Goal: Check status: Check status

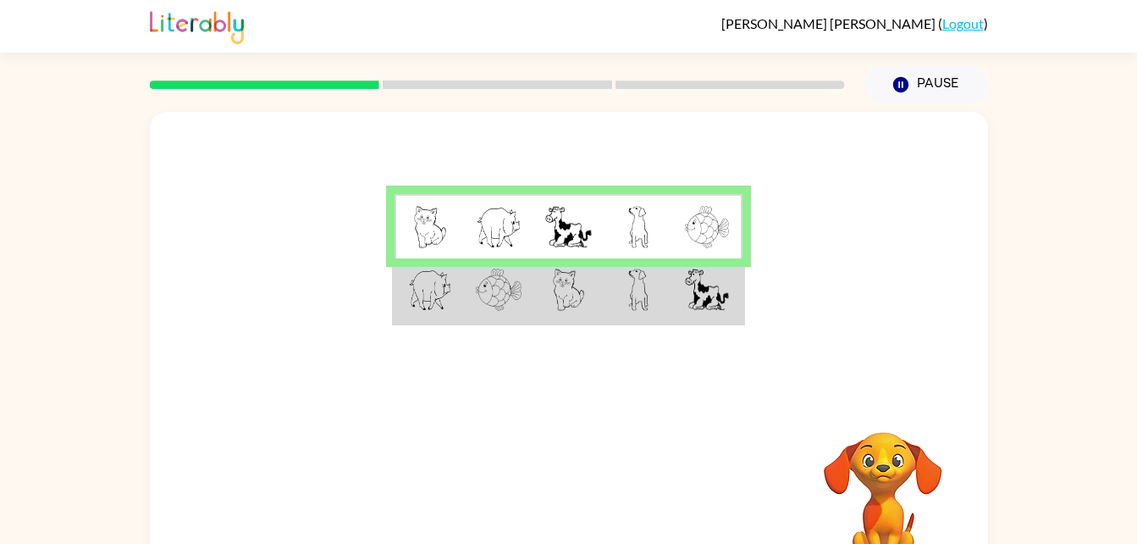
click at [560, 301] on img at bounding box center [569, 289] width 32 height 42
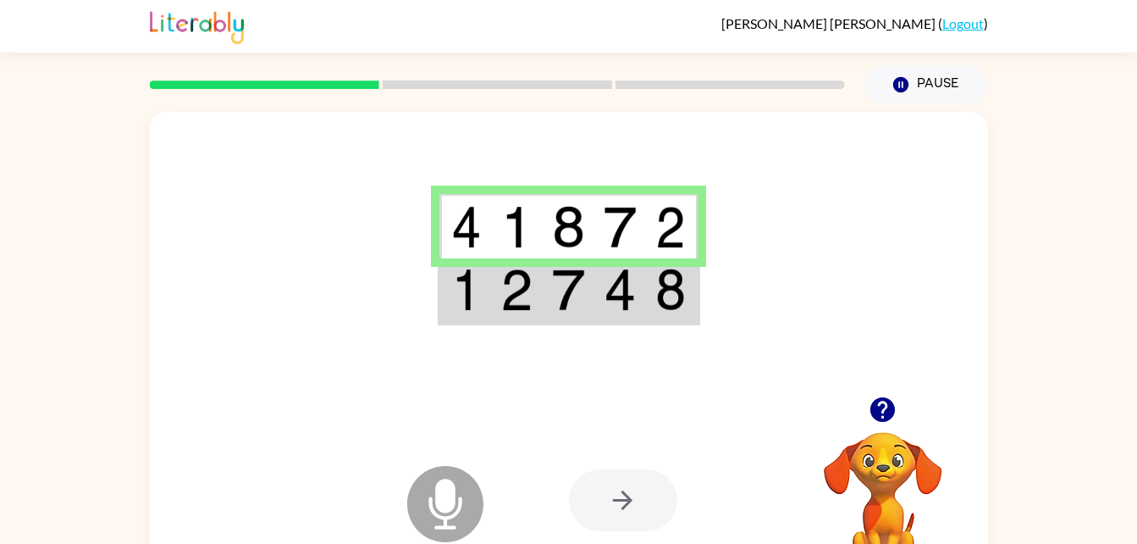
click at [459, 483] on icon at bounding box center [445, 504] width 76 height 76
click at [427, 496] on icon at bounding box center [445, 504] width 76 height 76
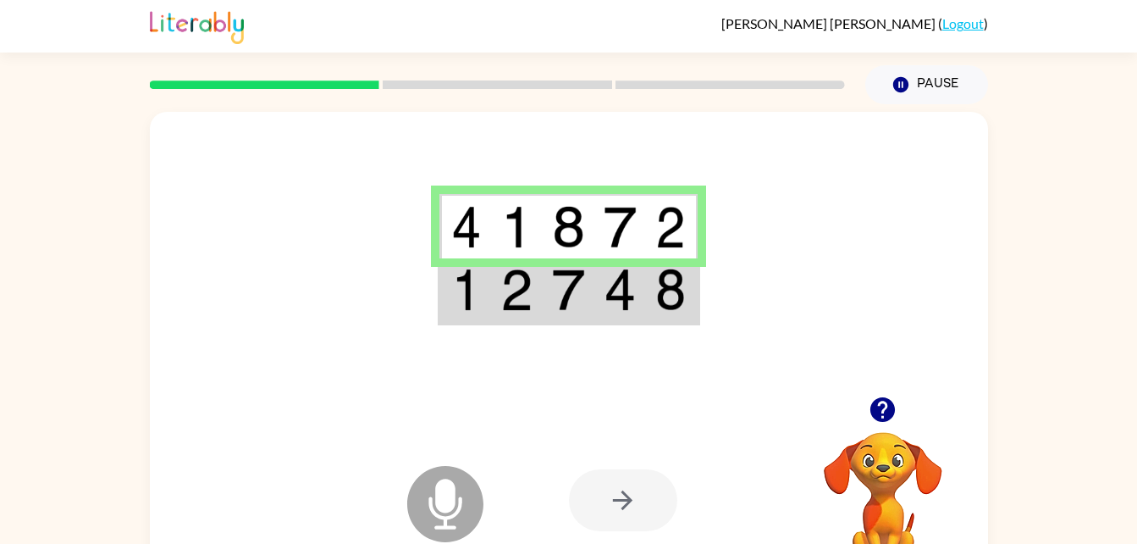
click at [501, 198] on td at bounding box center [517, 226] width 52 height 65
click at [462, 505] on icon at bounding box center [445, 504] width 76 height 76
click at [538, 276] on td at bounding box center [517, 290] width 52 height 65
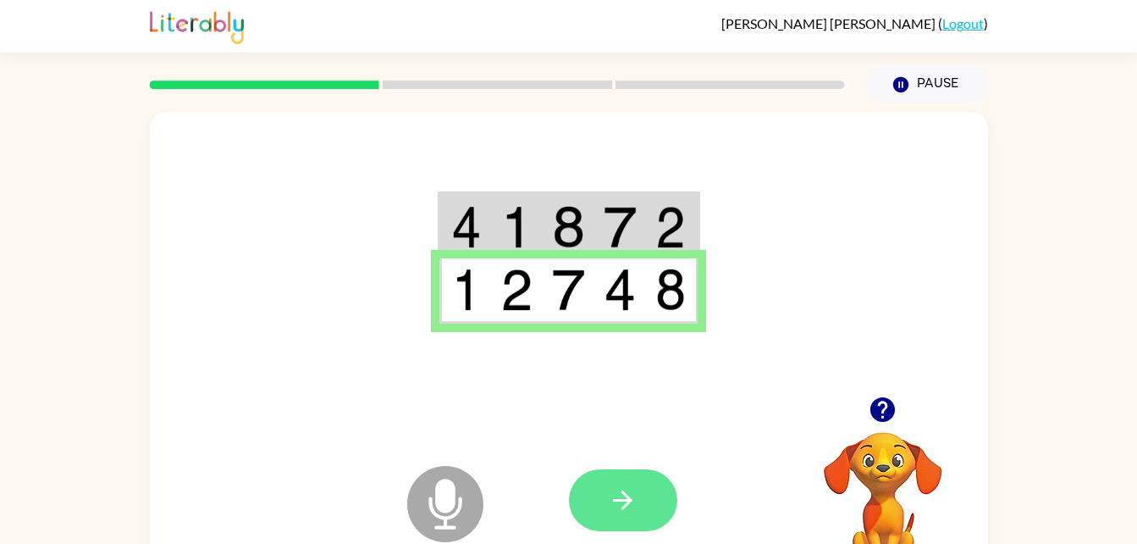
click at [624, 492] on icon "button" at bounding box center [622, 499] width 19 height 19
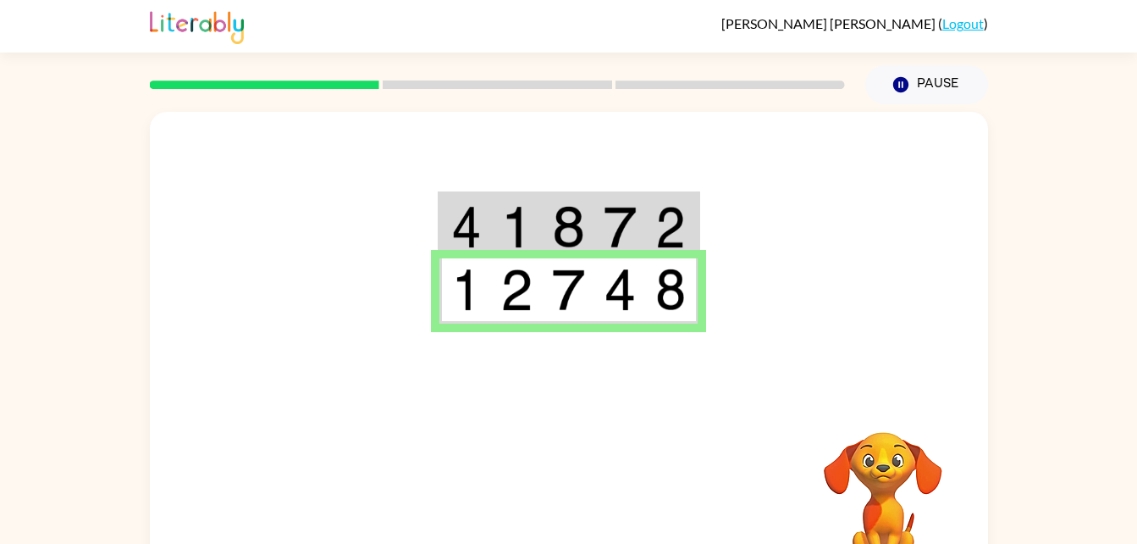
click at [547, 239] on td at bounding box center [569, 226] width 52 height 65
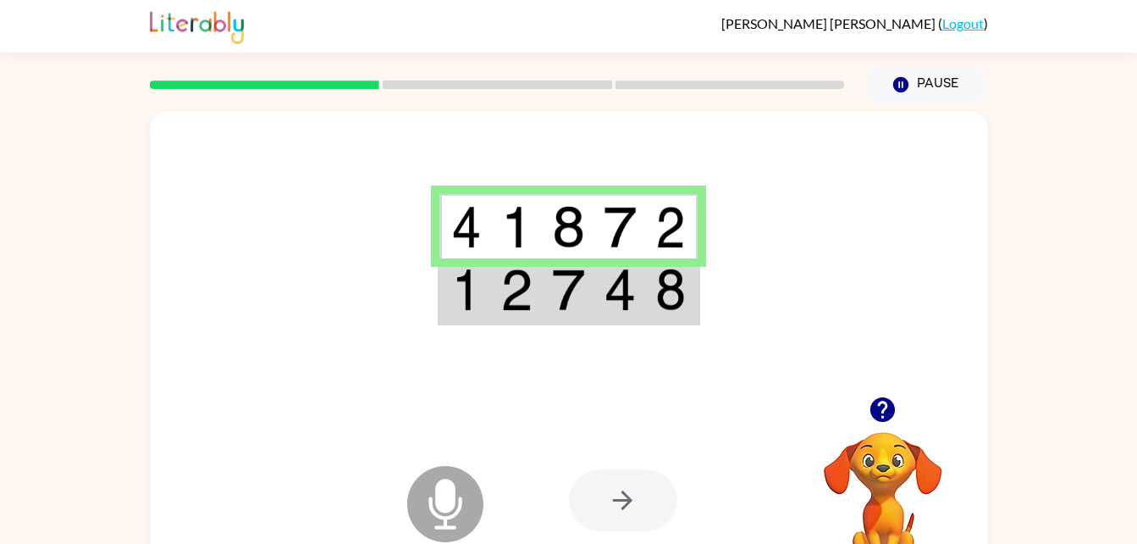
click at [571, 292] on img at bounding box center [568, 289] width 32 height 42
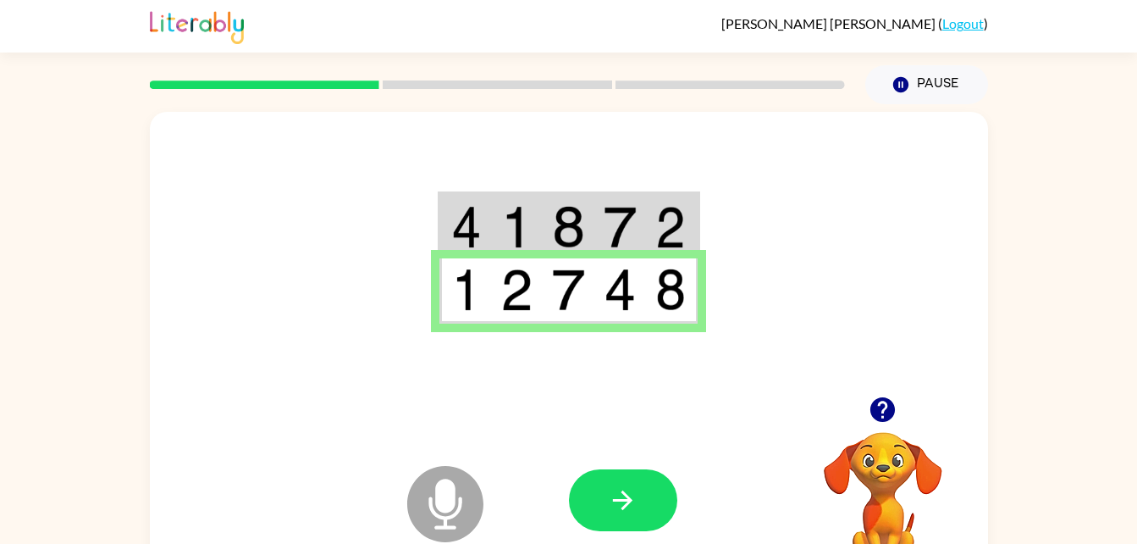
click at [647, 512] on button "button" at bounding box center [623, 500] width 108 height 62
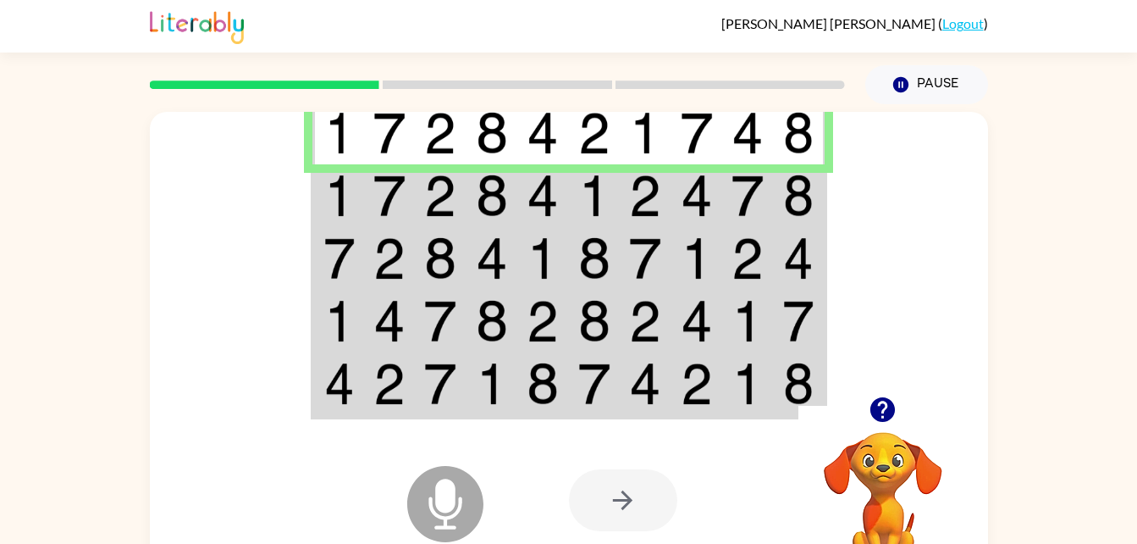
click at [603, 201] on img at bounding box center [594, 195] width 32 height 42
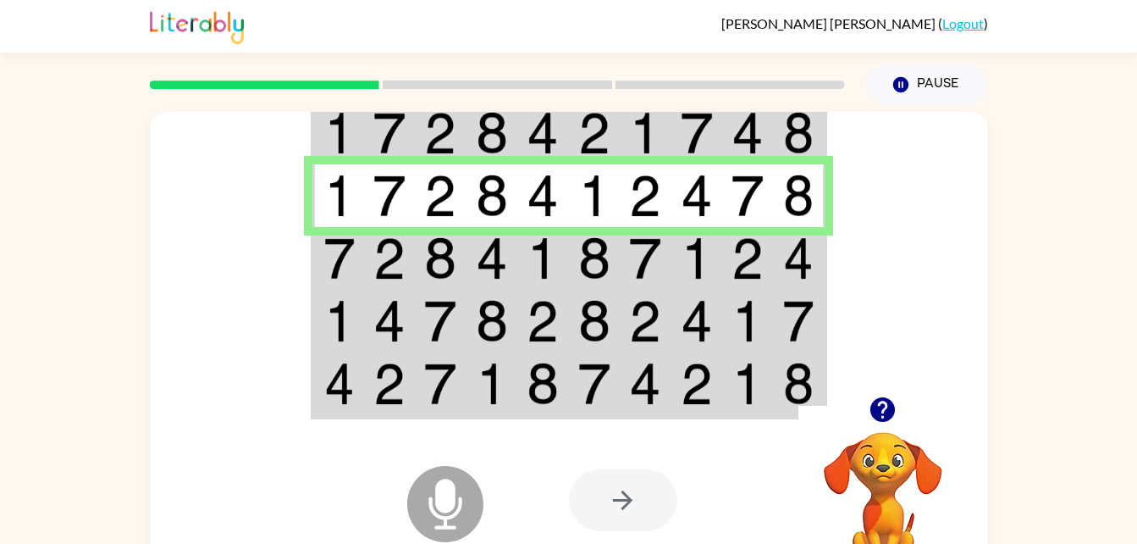
click at [507, 245] on img at bounding box center [492, 258] width 32 height 42
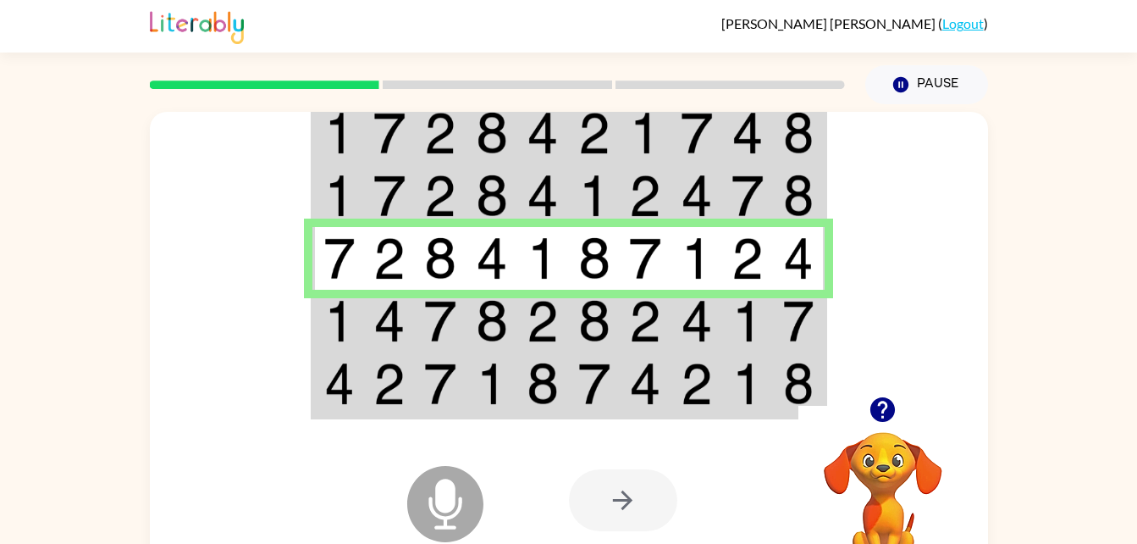
click at [438, 320] on img at bounding box center [440, 321] width 32 height 42
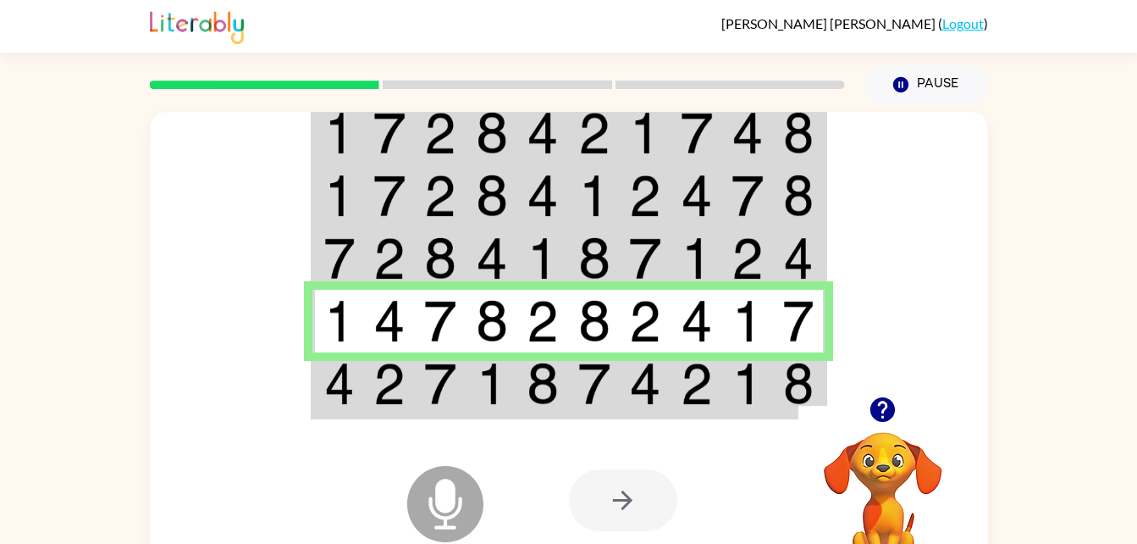
click at [737, 381] on img at bounding box center [747, 383] width 32 height 42
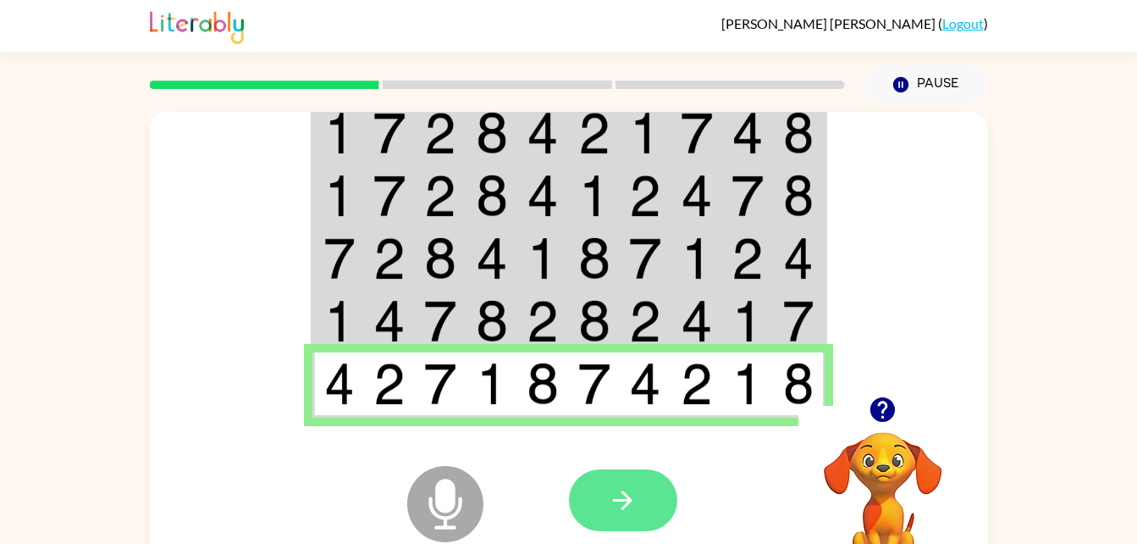
click at [629, 502] on icon "button" at bounding box center [622, 499] width 19 height 19
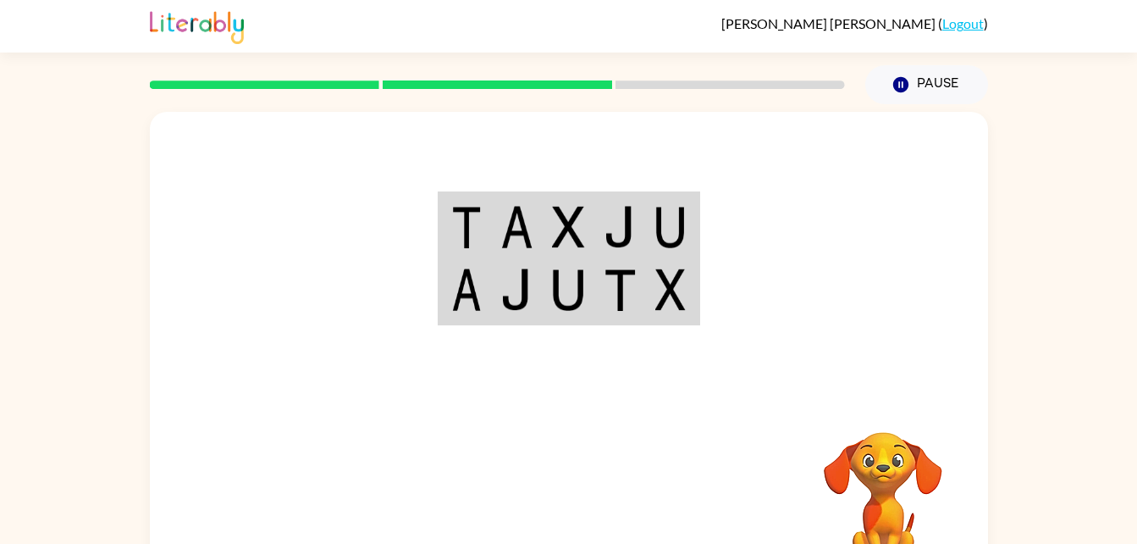
click at [647, 420] on div at bounding box center [694, 500] width 250 height 190
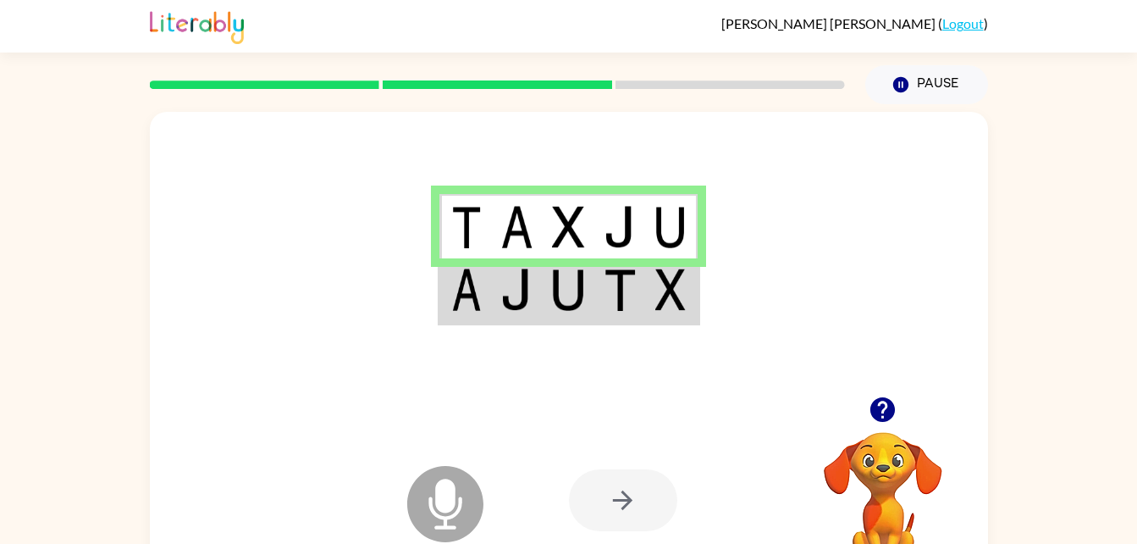
click at [538, 322] on td at bounding box center [517, 290] width 52 height 65
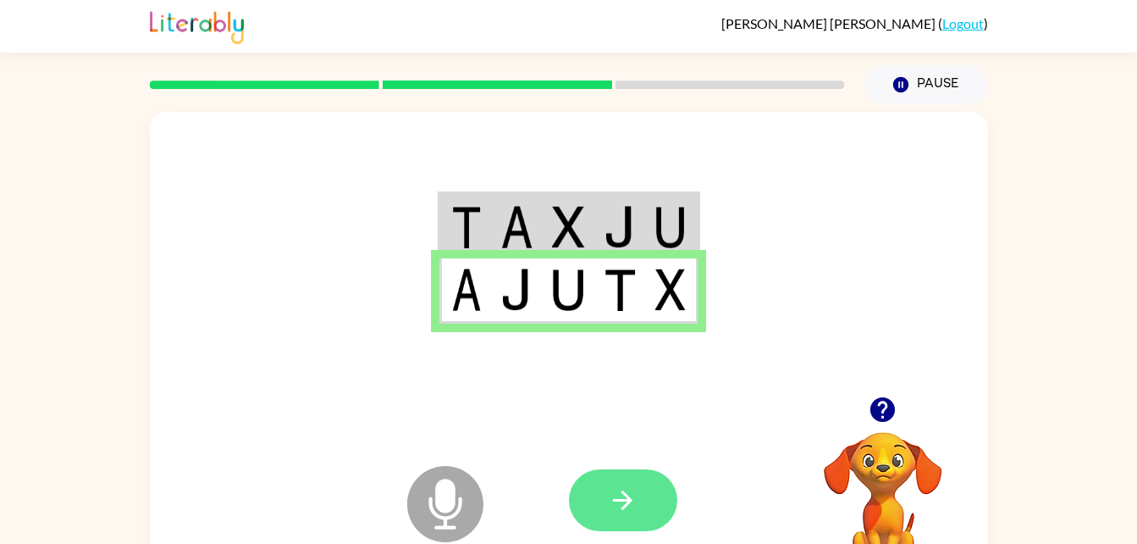
click at [614, 494] on icon "button" at bounding box center [623, 500] width 30 height 30
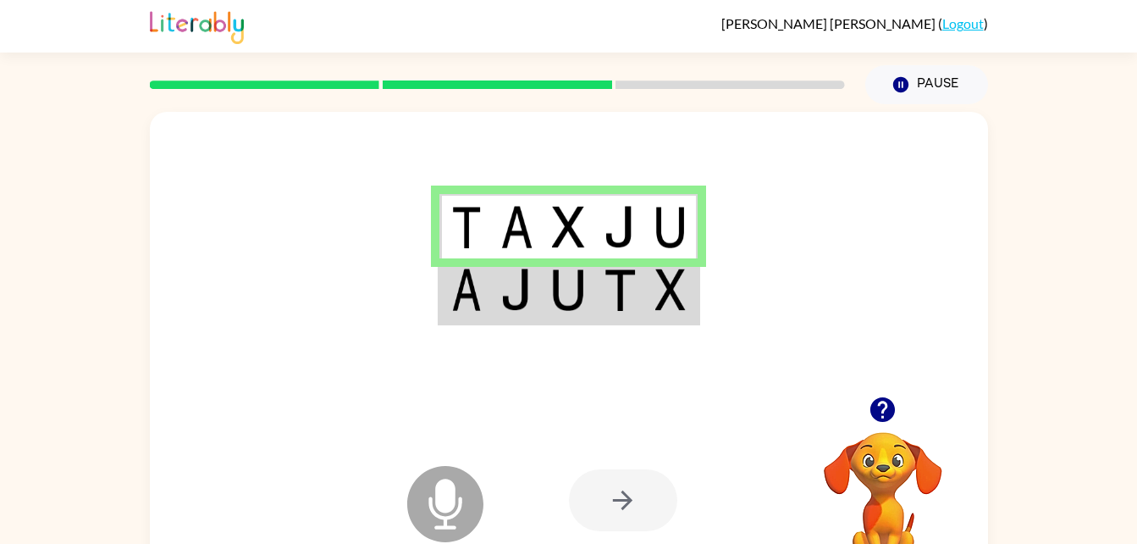
click at [490, 317] on td at bounding box center [465, 290] width 52 height 65
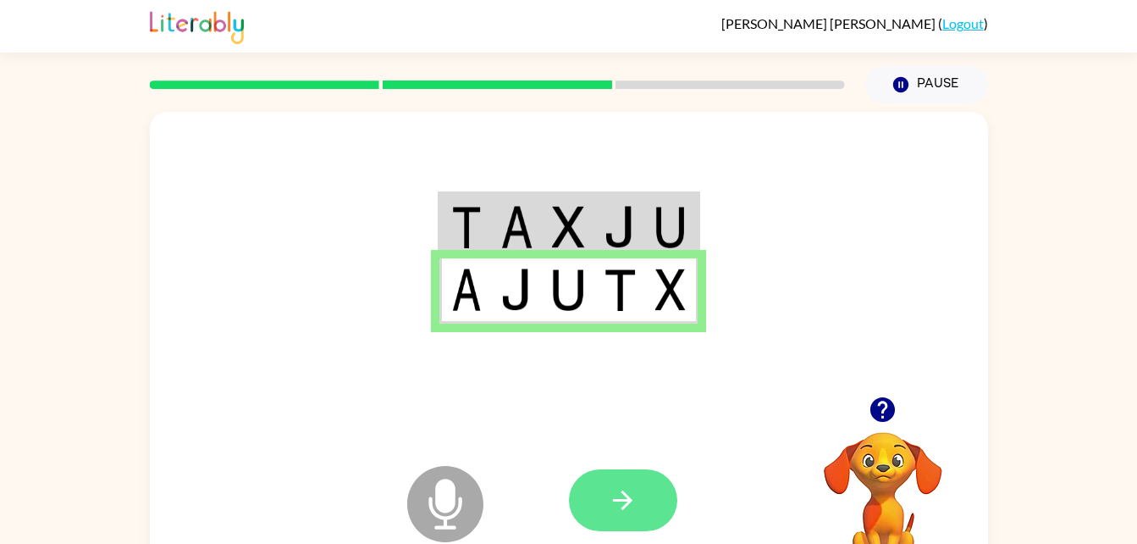
click at [648, 481] on button "button" at bounding box center [623, 500] width 108 height 62
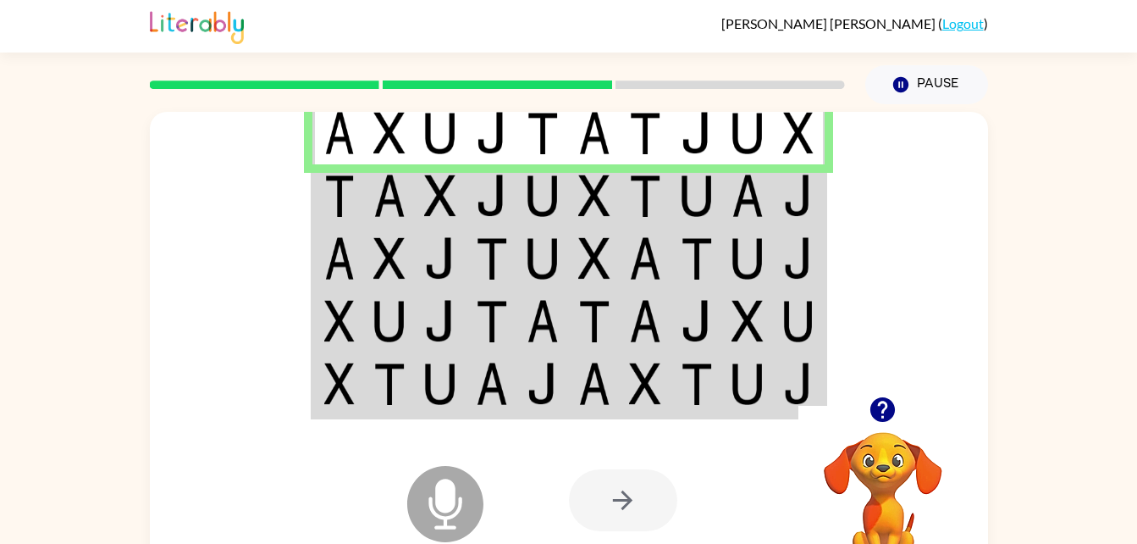
click at [670, 192] on td at bounding box center [646, 195] width 52 height 63
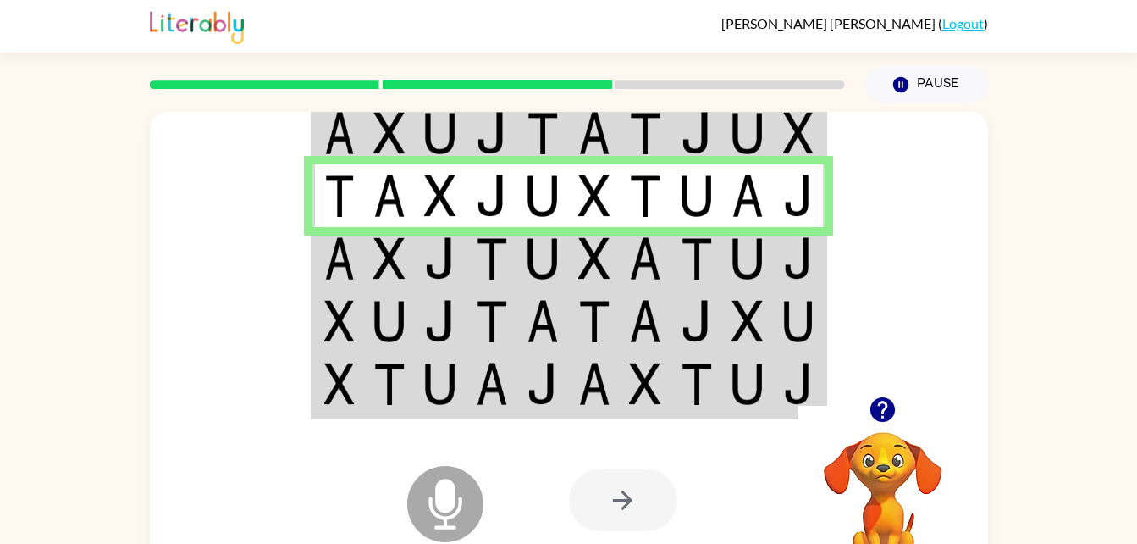
click at [741, 258] on img at bounding box center [747, 258] width 32 height 42
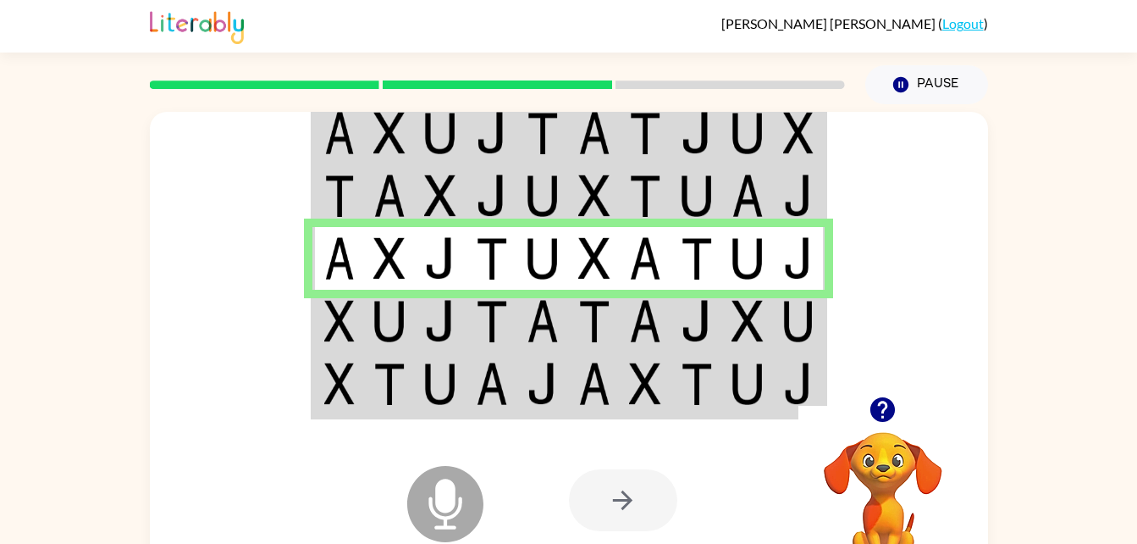
click at [500, 334] on img at bounding box center [492, 321] width 32 height 42
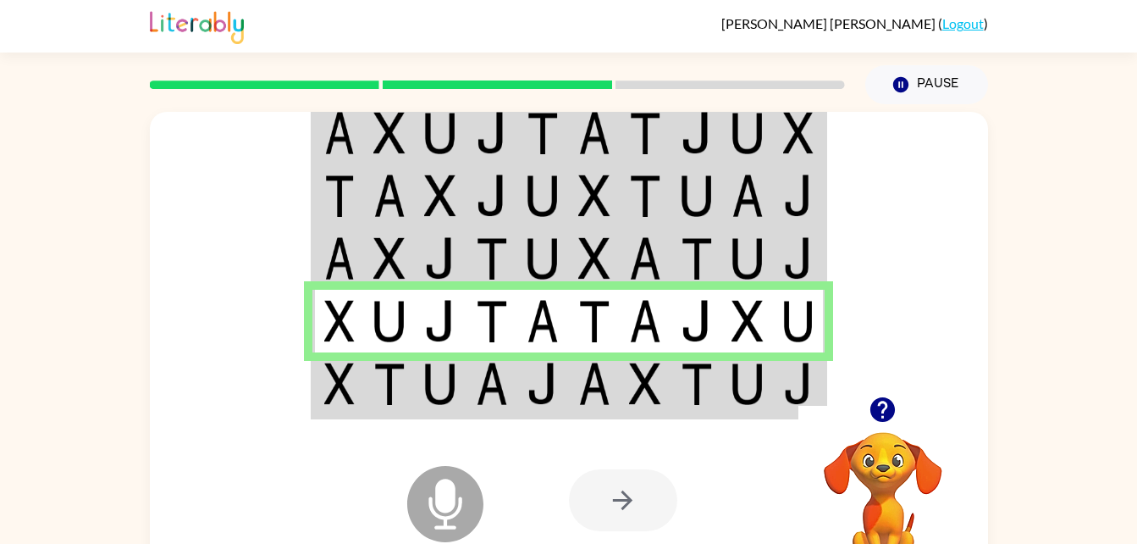
click at [564, 386] on td at bounding box center [543, 384] width 52 height 65
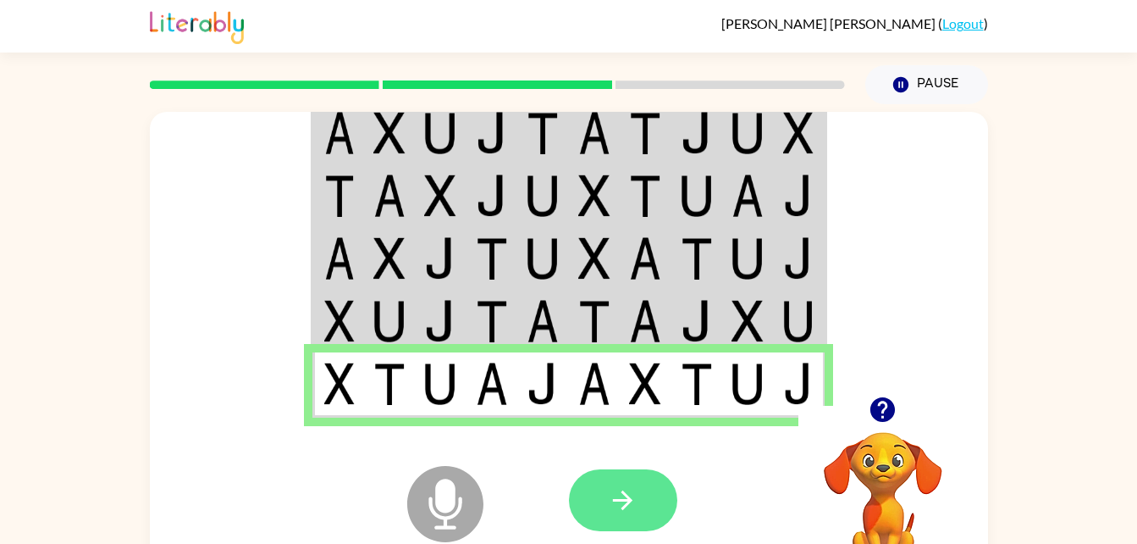
click at [644, 505] on button "button" at bounding box center [623, 500] width 108 height 62
